Goal: Find specific page/section

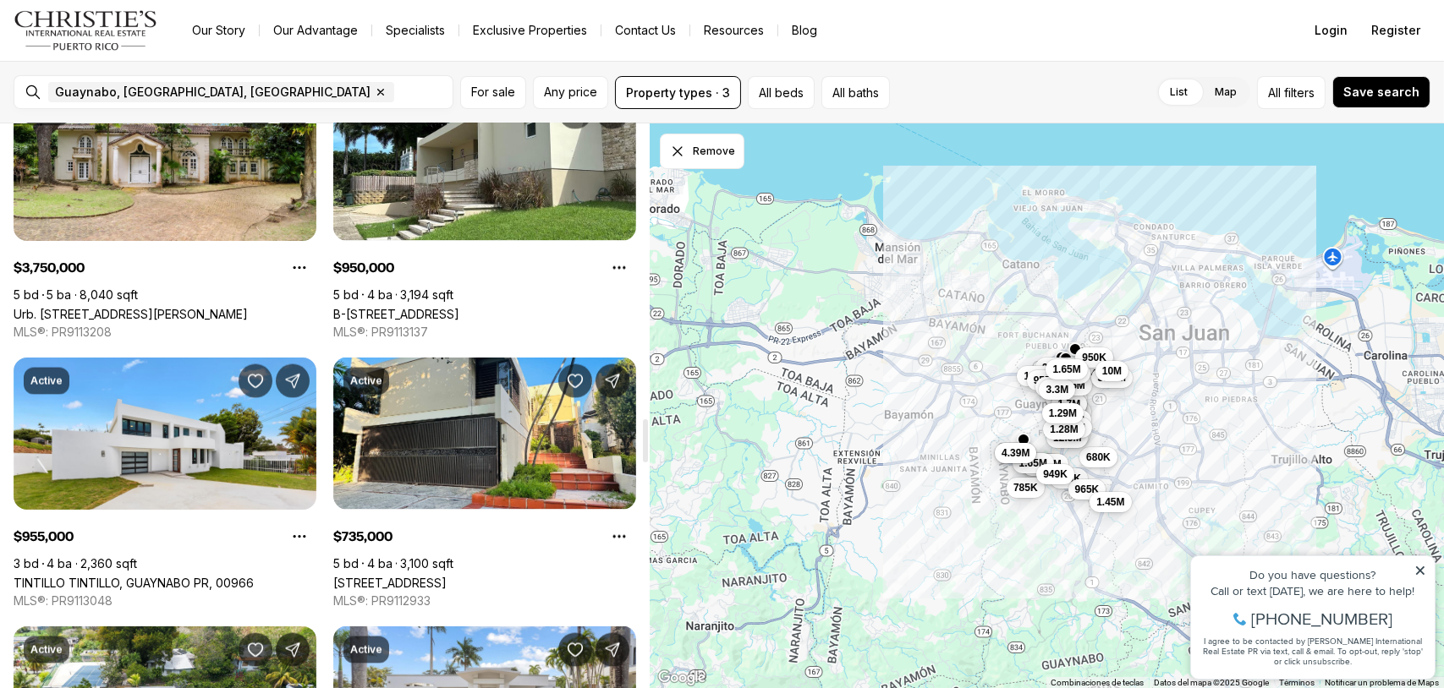
scroll to position [3890, 0]
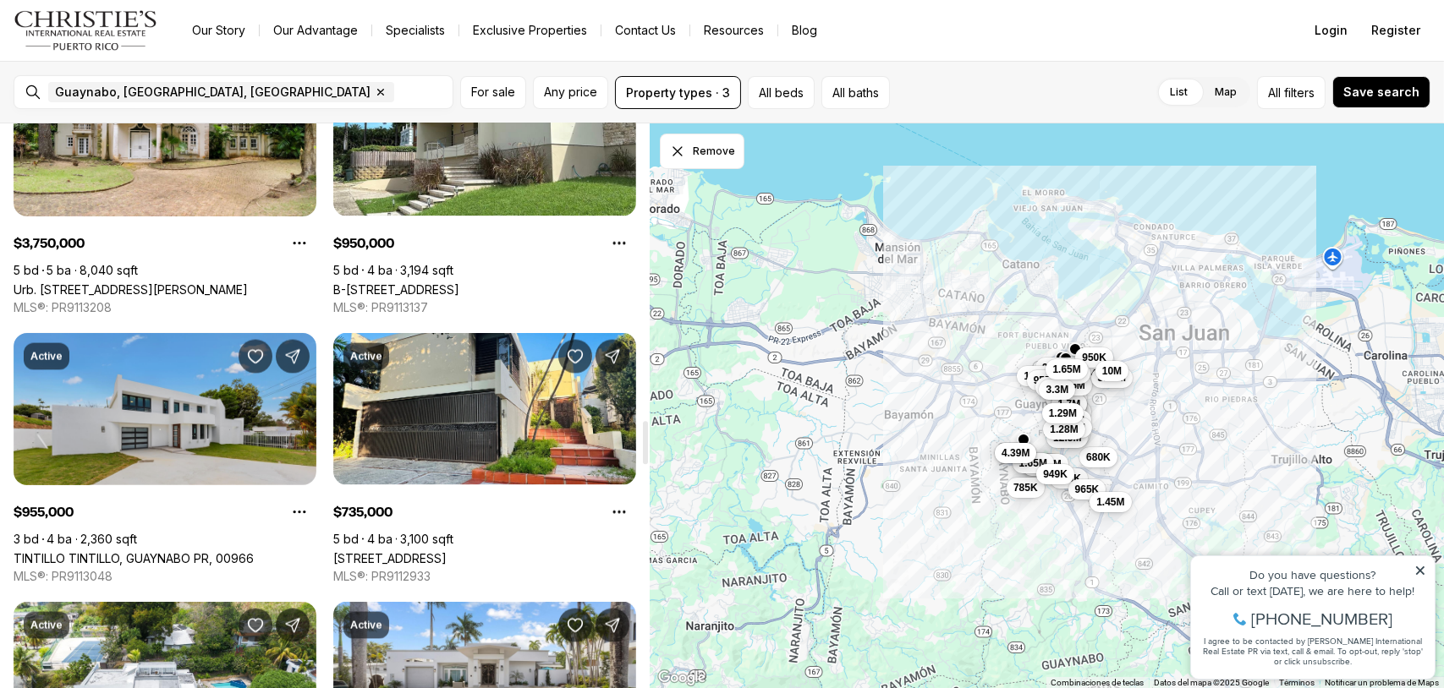
click at [85, 551] on link "TINTILLO TINTILLO, GUAYNABO PR, 00966" at bounding box center [134, 558] width 240 height 14
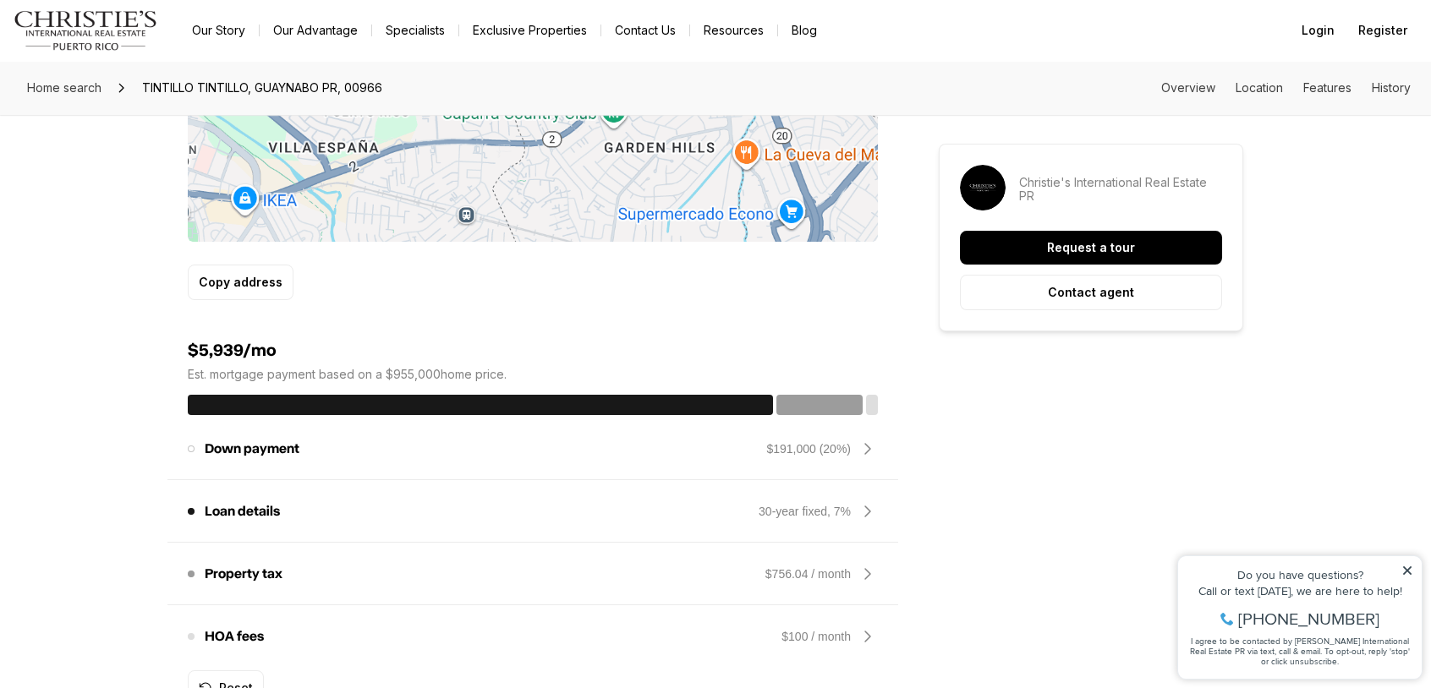
scroll to position [1184, 0]
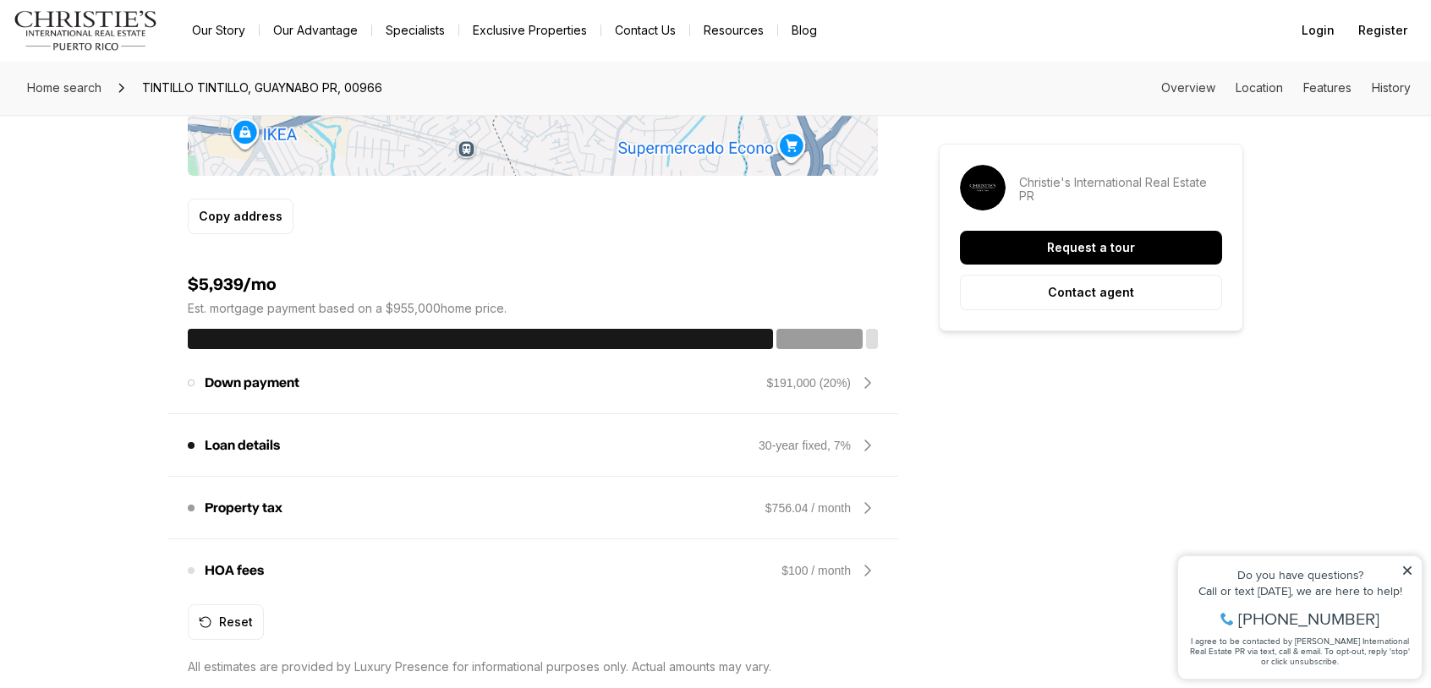
click at [870, 498] on icon at bounding box center [868, 508] width 20 height 20
